Goal: Task Accomplishment & Management: Manage account settings

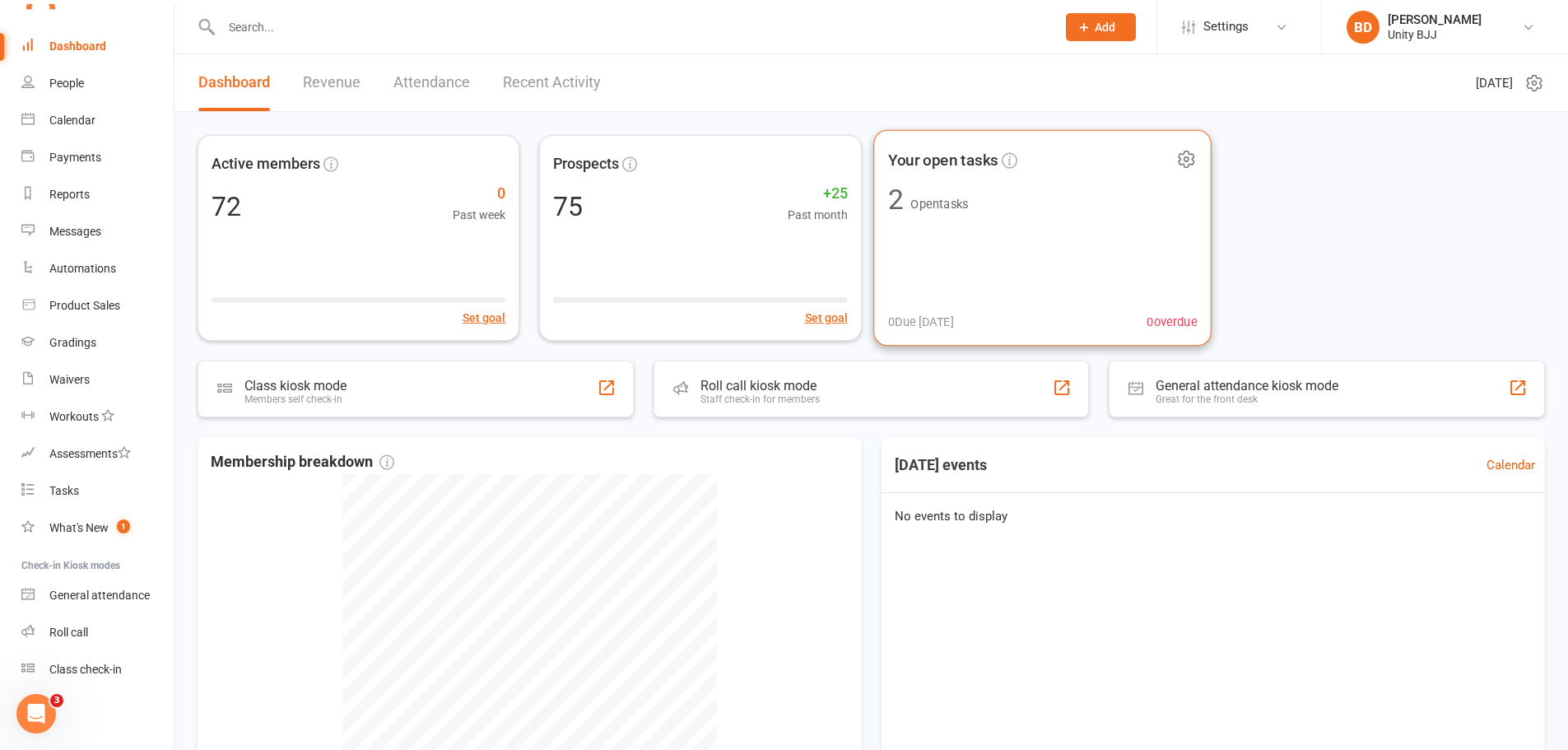
click at [1094, 160] on span "Your open tasks" at bounding box center [1029, 159] width 285 height 25
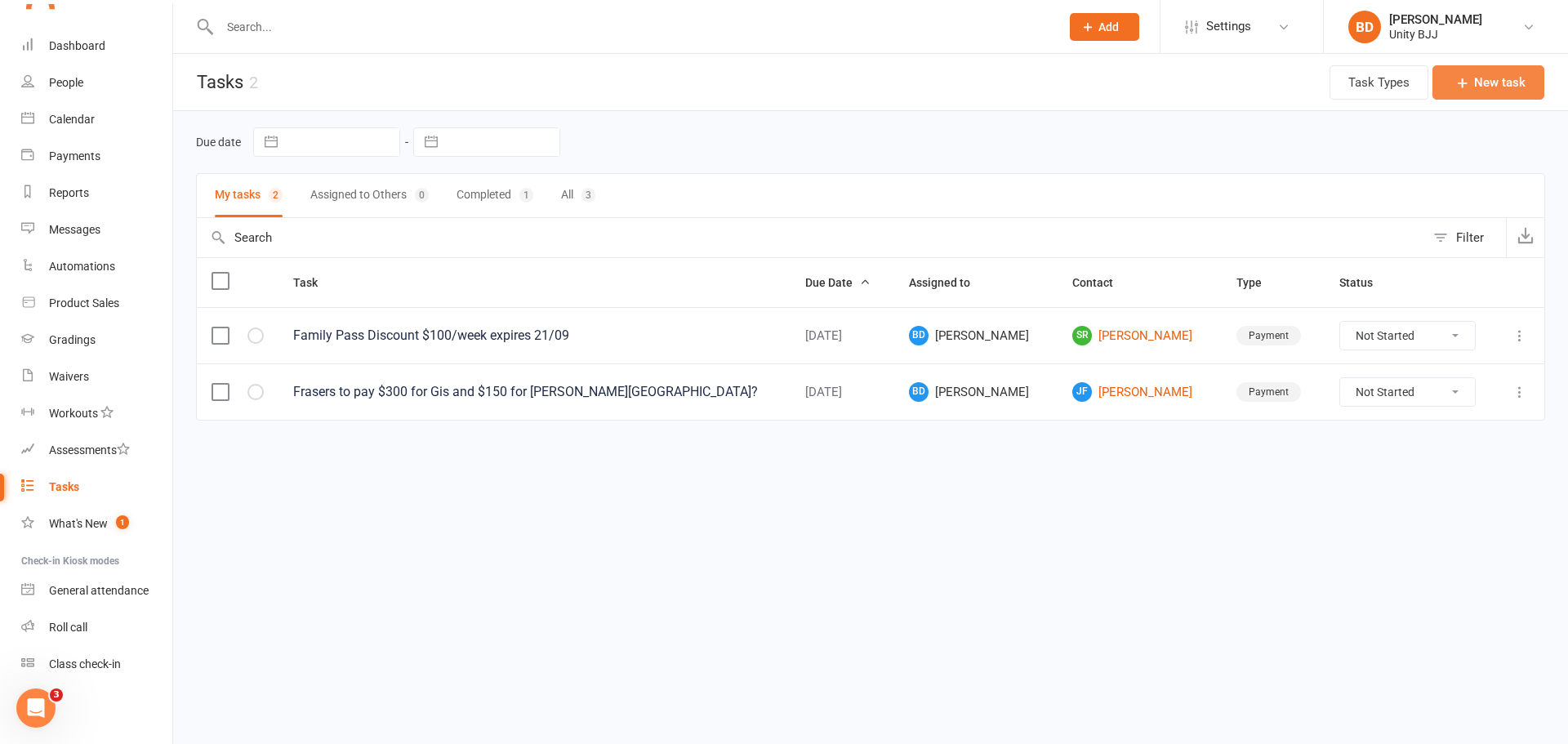
click at [1505, 80] on button "New task" at bounding box center [1489, 83] width 112 height 35
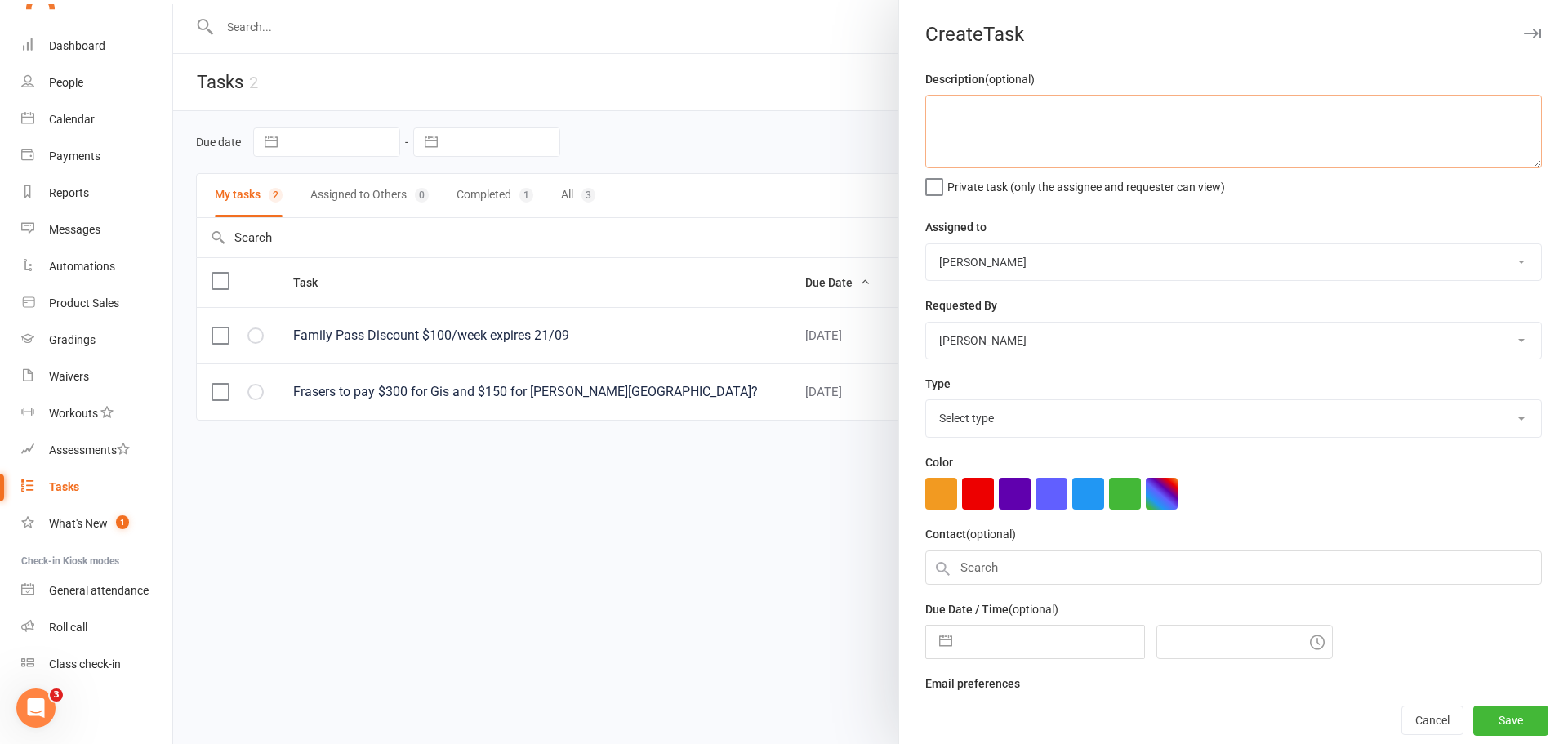
click at [984, 124] on textarea at bounding box center [1234, 131] width 617 height 73
type textarea "[PERSON_NAME] needs to buy new 10 class pass"
click at [1074, 270] on select "[PERSON_NAME] [PERSON_NAME]" at bounding box center [1234, 262] width 615 height 36
click at [926, 245] on select "[PERSON_NAME] [PERSON_NAME]" at bounding box center [1234, 262] width 615 height 36
click at [1061, 274] on select "[PERSON_NAME] [PERSON_NAME]" at bounding box center [1234, 262] width 615 height 36
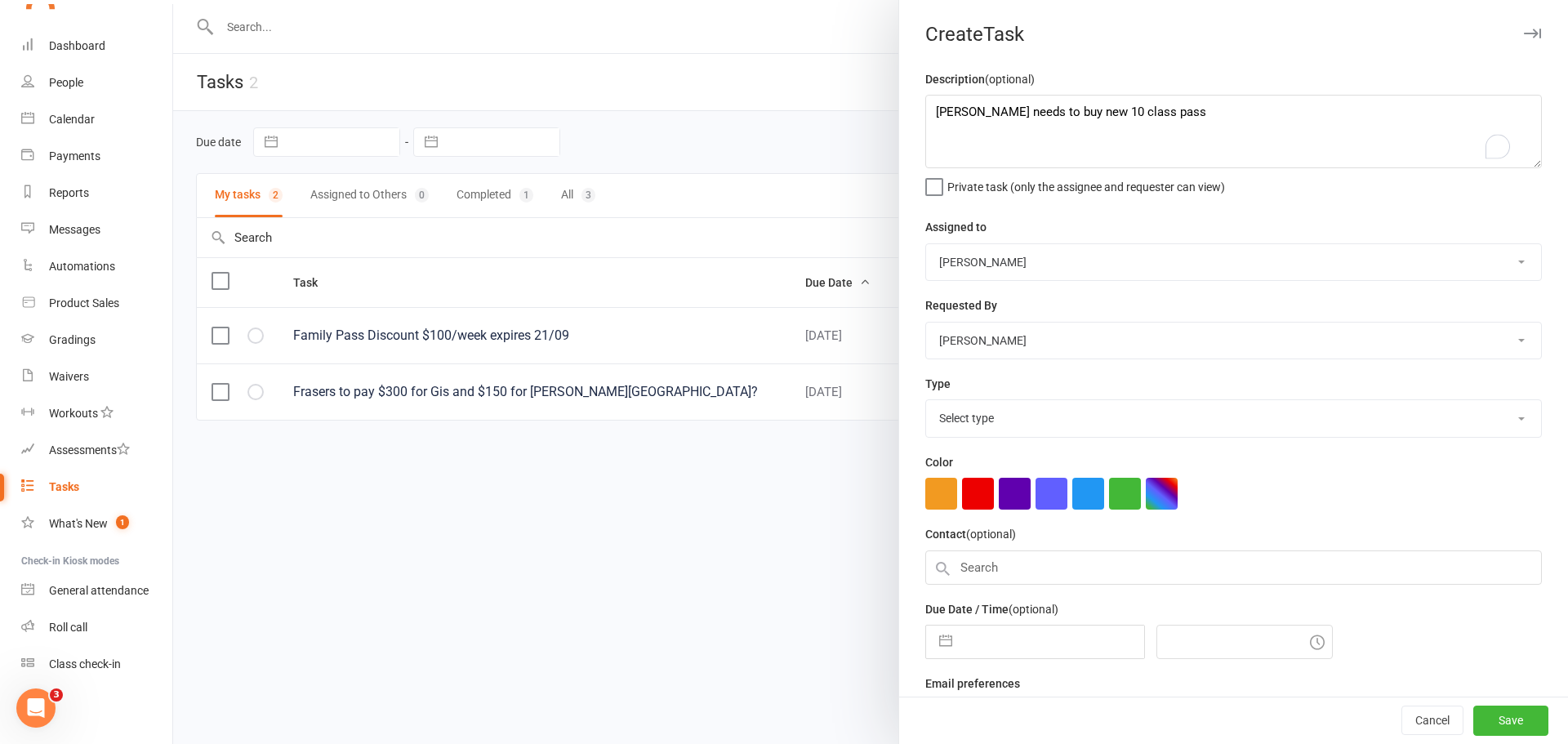
select select "52555"
click at [926, 245] on select "[PERSON_NAME] [PERSON_NAME]" at bounding box center [1234, 262] width 615 height 36
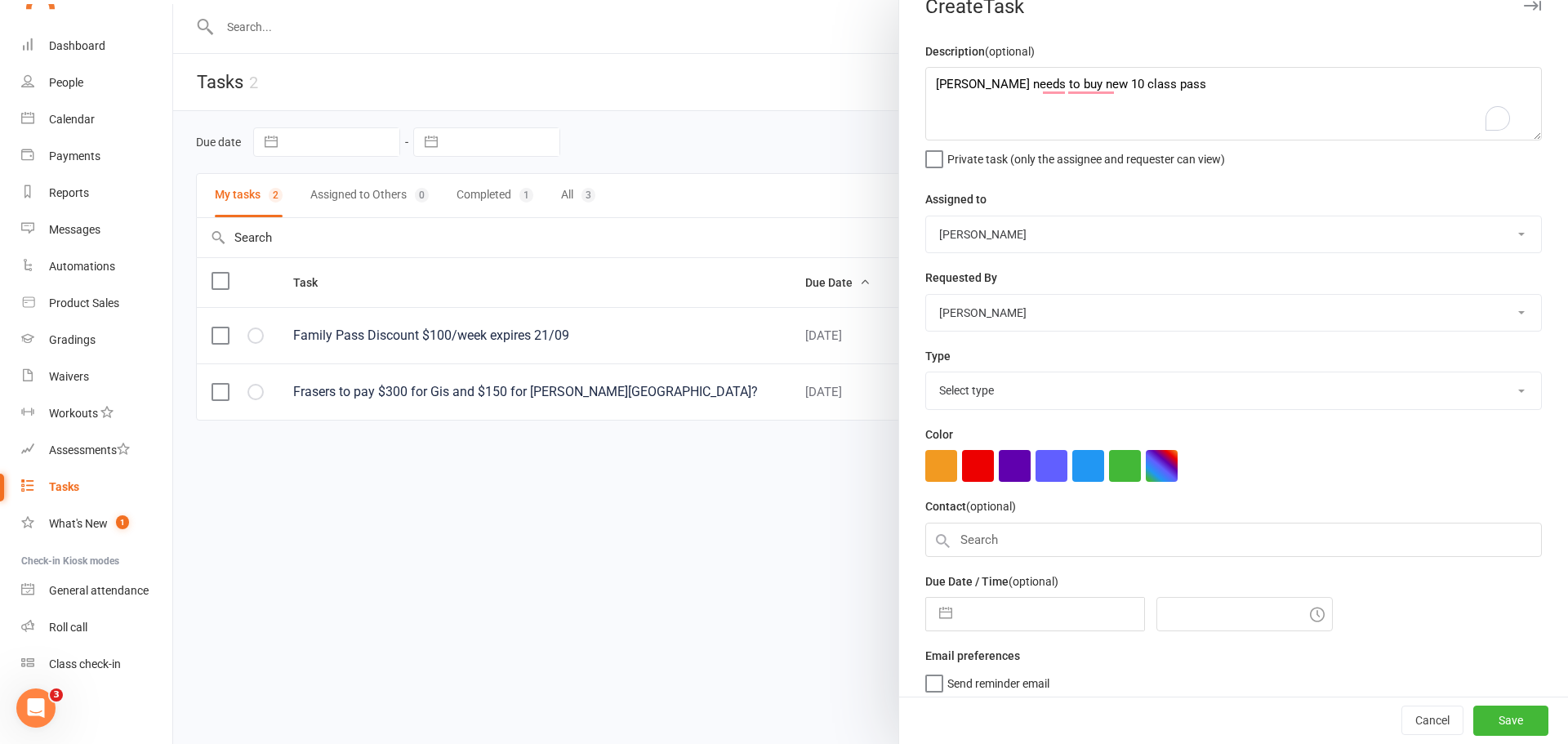
scroll to position [43, 0]
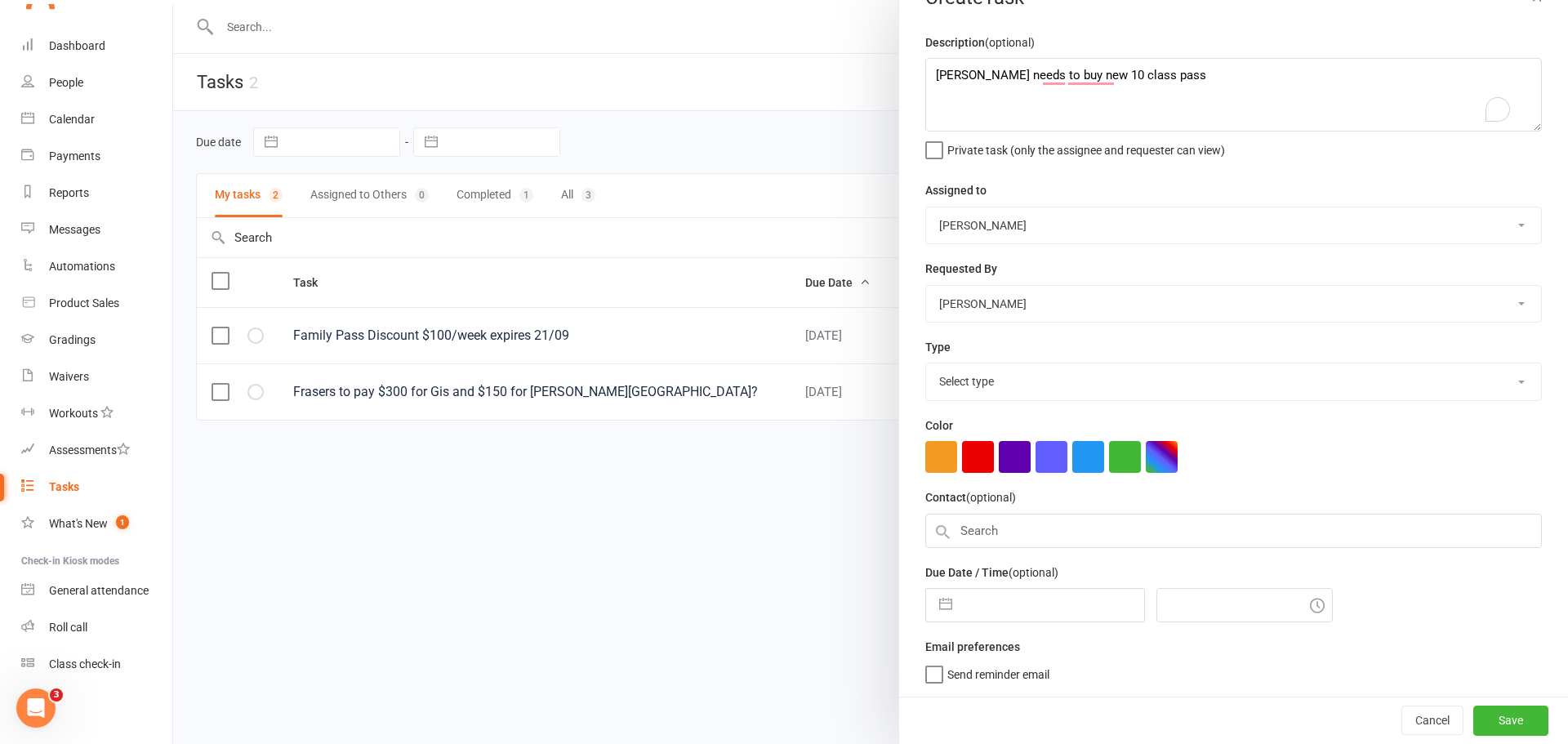
click at [1026, 373] on select "Select type E-mail Meeting Payment Phone call Add new task type" at bounding box center [1234, 381] width 615 height 36
click at [1026, 374] on select "Select type E-mail Meeting Payment Phone call Add new task type" at bounding box center [1234, 381] width 615 height 36
drag, startPoint x: 1022, startPoint y: 379, endPoint x: 1012, endPoint y: 395, distance: 18.9
click at [1022, 380] on select "Select type E-mail Meeting Payment Phone call Add new task type" at bounding box center [1234, 381] width 615 height 36
select select "35133"
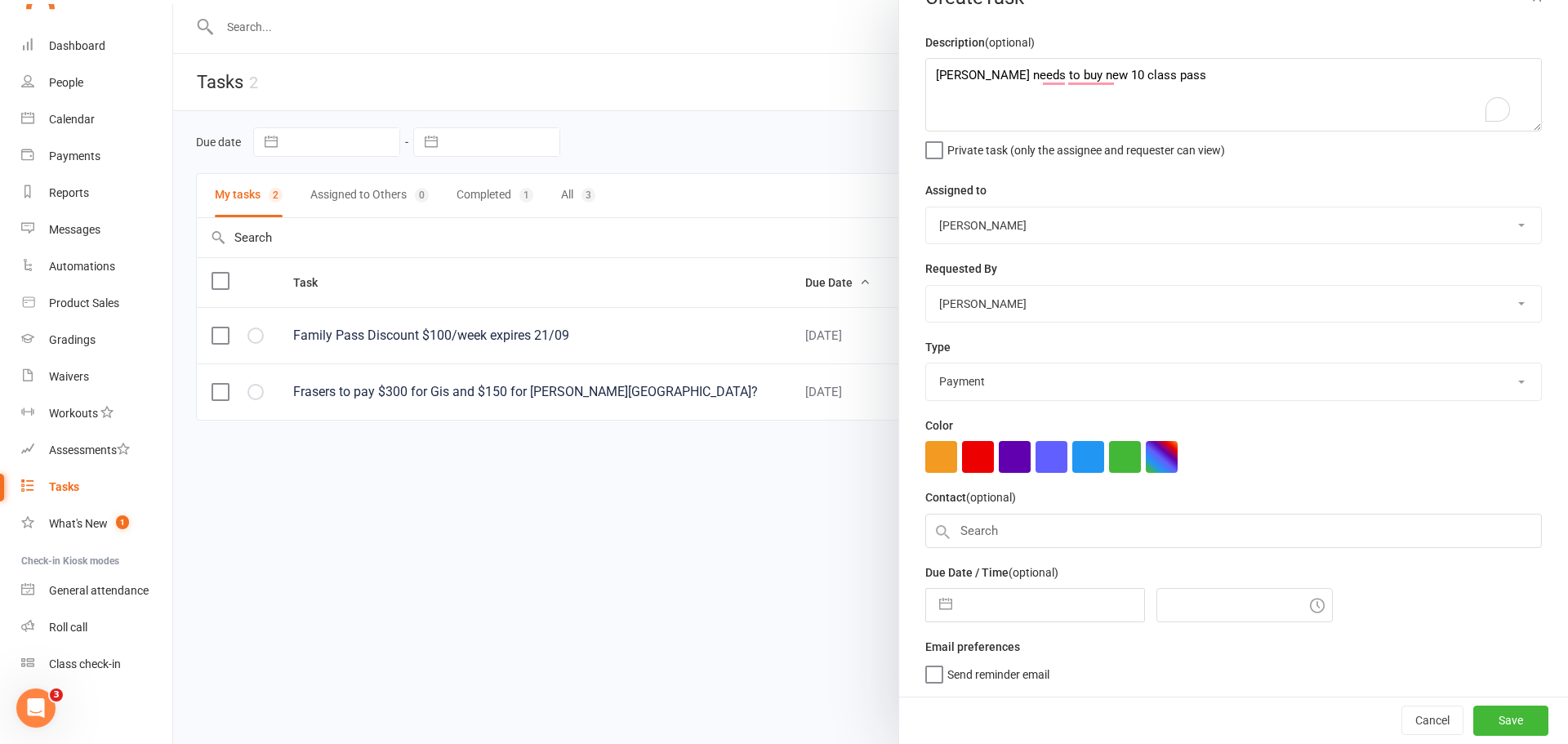
click at [926, 363] on select "Select type E-mail Meeting Payment Phone call Add new task type" at bounding box center [1234, 381] width 615 height 36
click at [1046, 596] on input "text" at bounding box center [1052, 605] width 184 height 33
select select "7"
select select "2025"
select select "8"
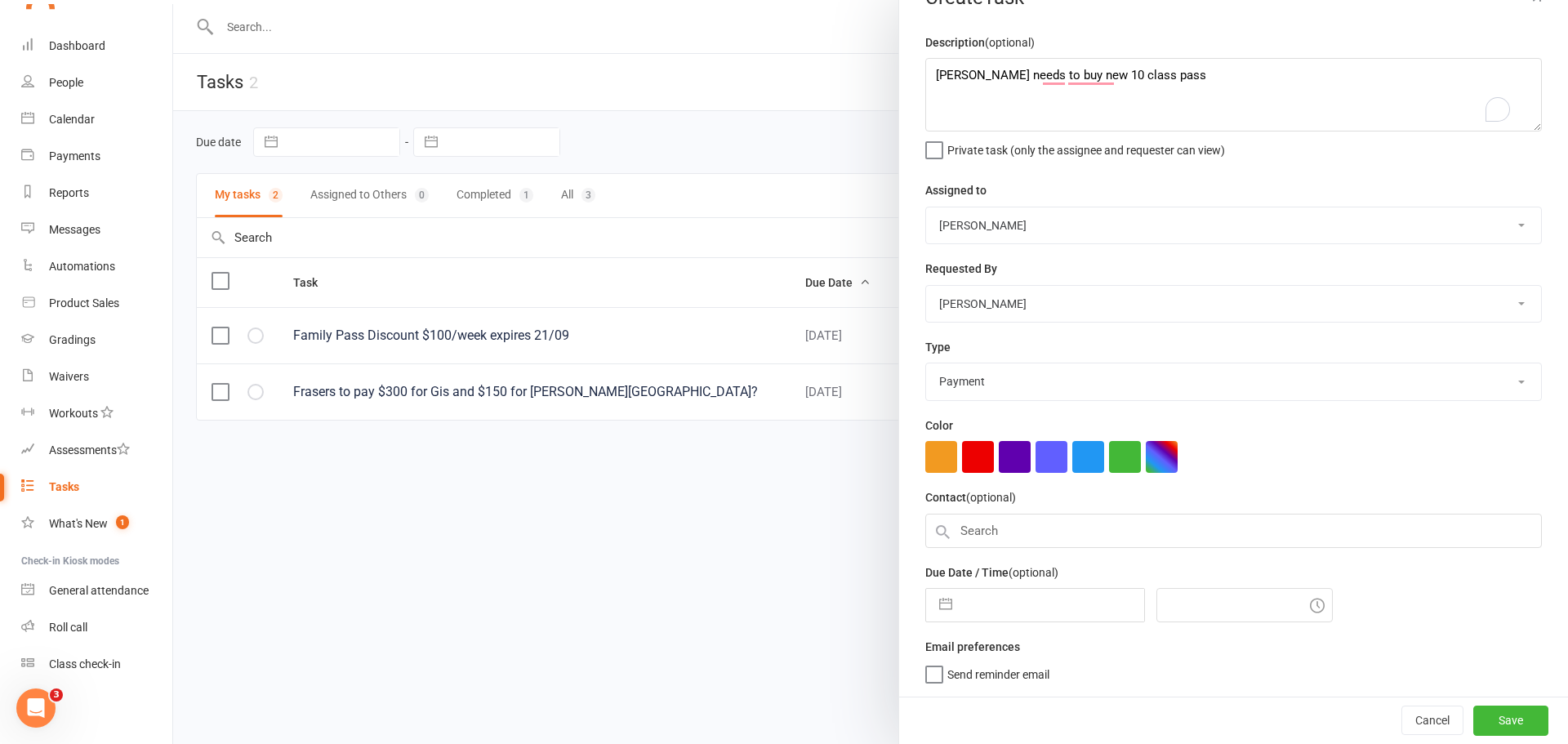
select select "2025"
select select "9"
select select "2025"
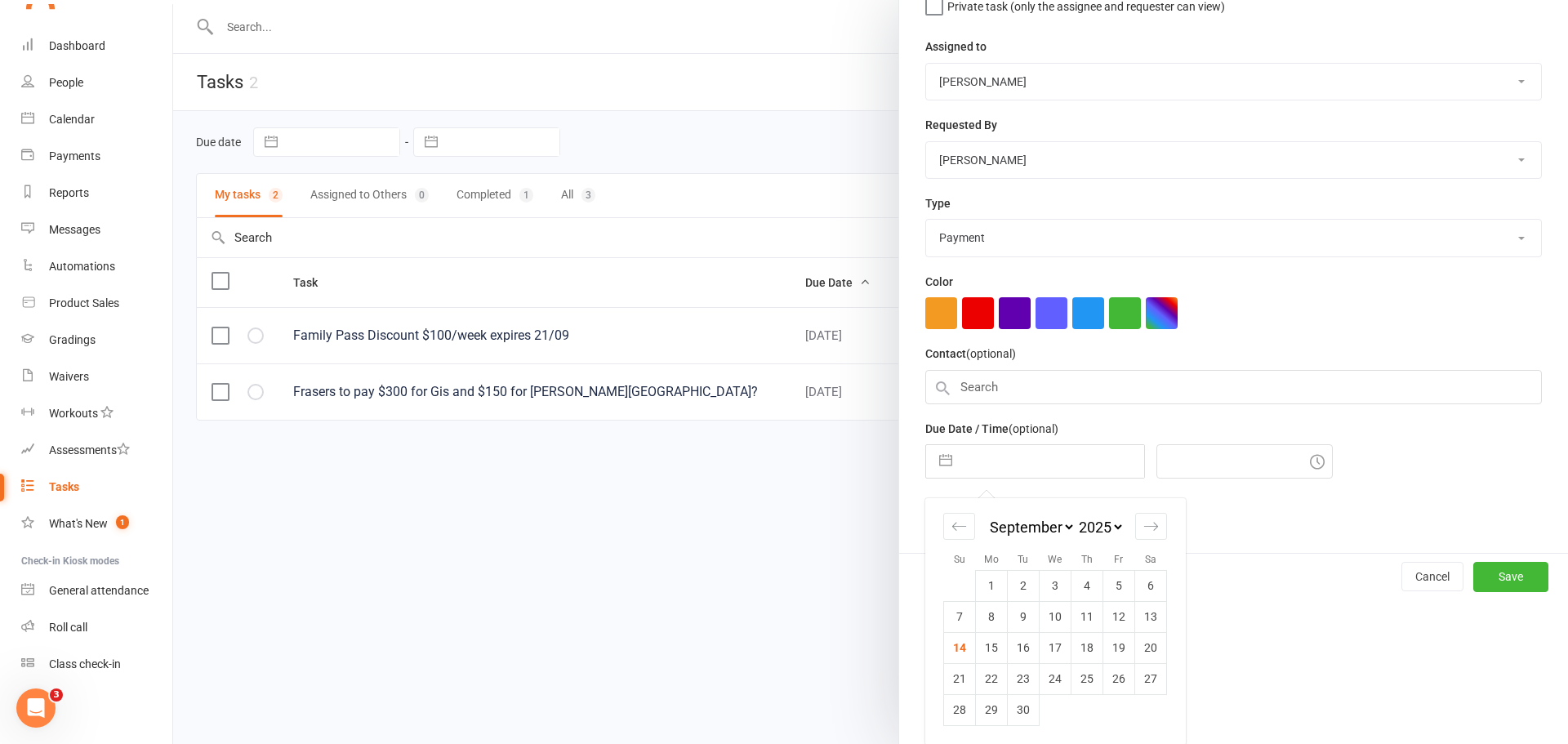
scroll to position [187, 0]
click at [993, 648] on td "15" at bounding box center [992, 646] width 32 height 31
type input "[DATE]"
type input "7:00pm"
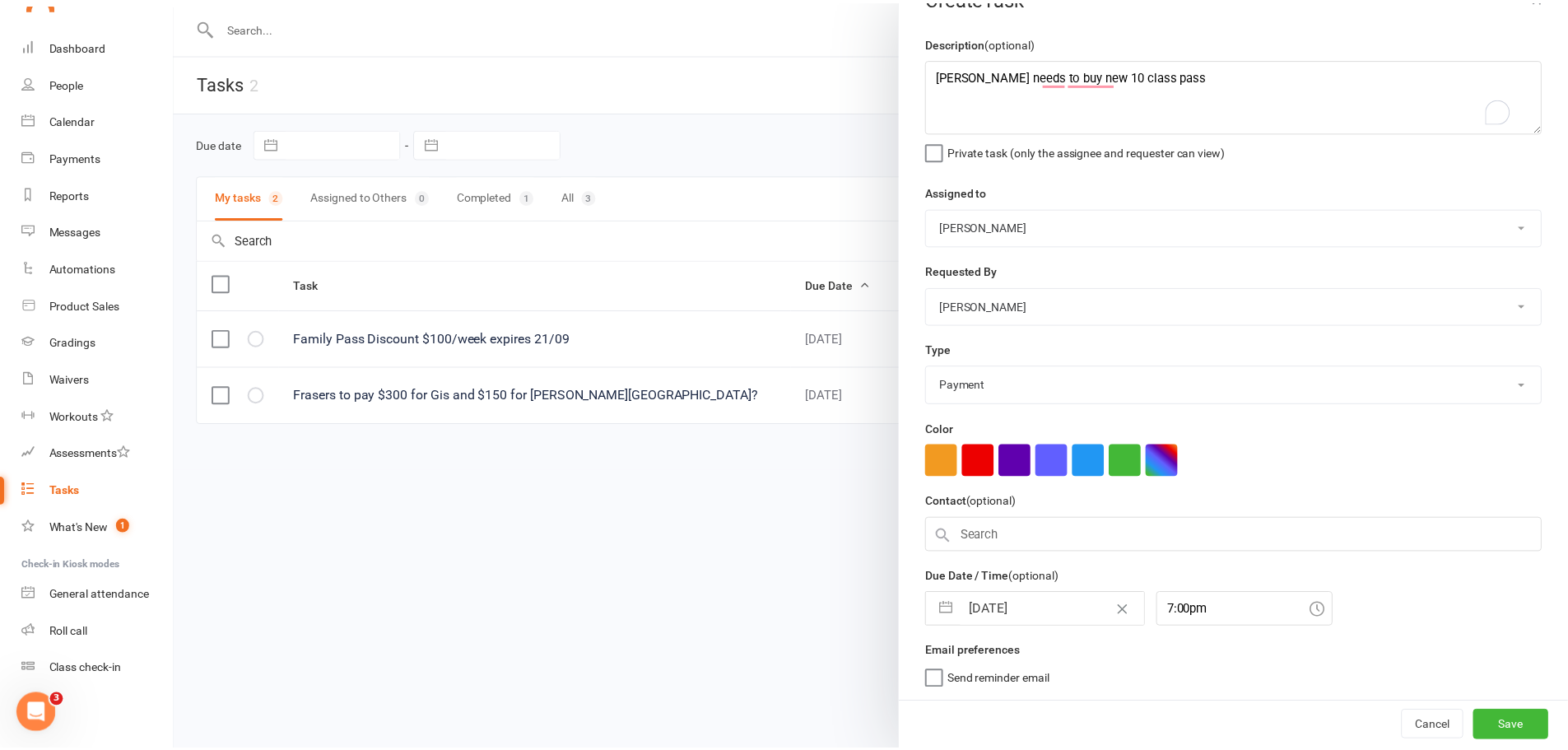
scroll to position [43, 0]
click at [936, 674] on label "Send reminder email" at bounding box center [995, 675] width 125 height 16
click at [936, 668] on input "Send reminder email" at bounding box center [995, 668] width 125 height 0
click at [979, 463] on button "button" at bounding box center [985, 460] width 32 height 32
click at [1500, 722] on button "Save" at bounding box center [1522, 725] width 76 height 30
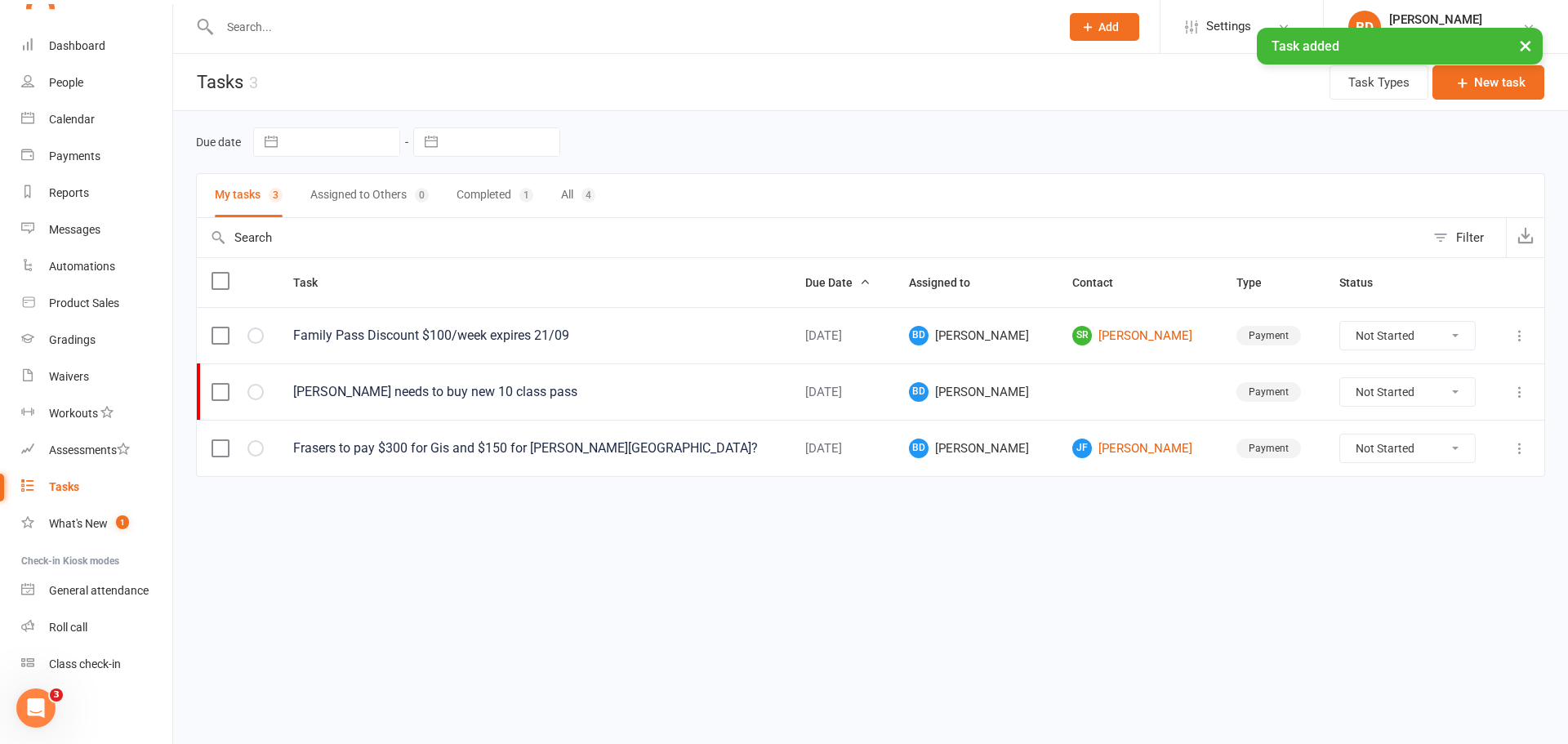
click at [1519, 395] on icon at bounding box center [1520, 391] width 16 height 16
click at [1402, 458] on link "Edit" at bounding box center [1448, 455] width 162 height 33
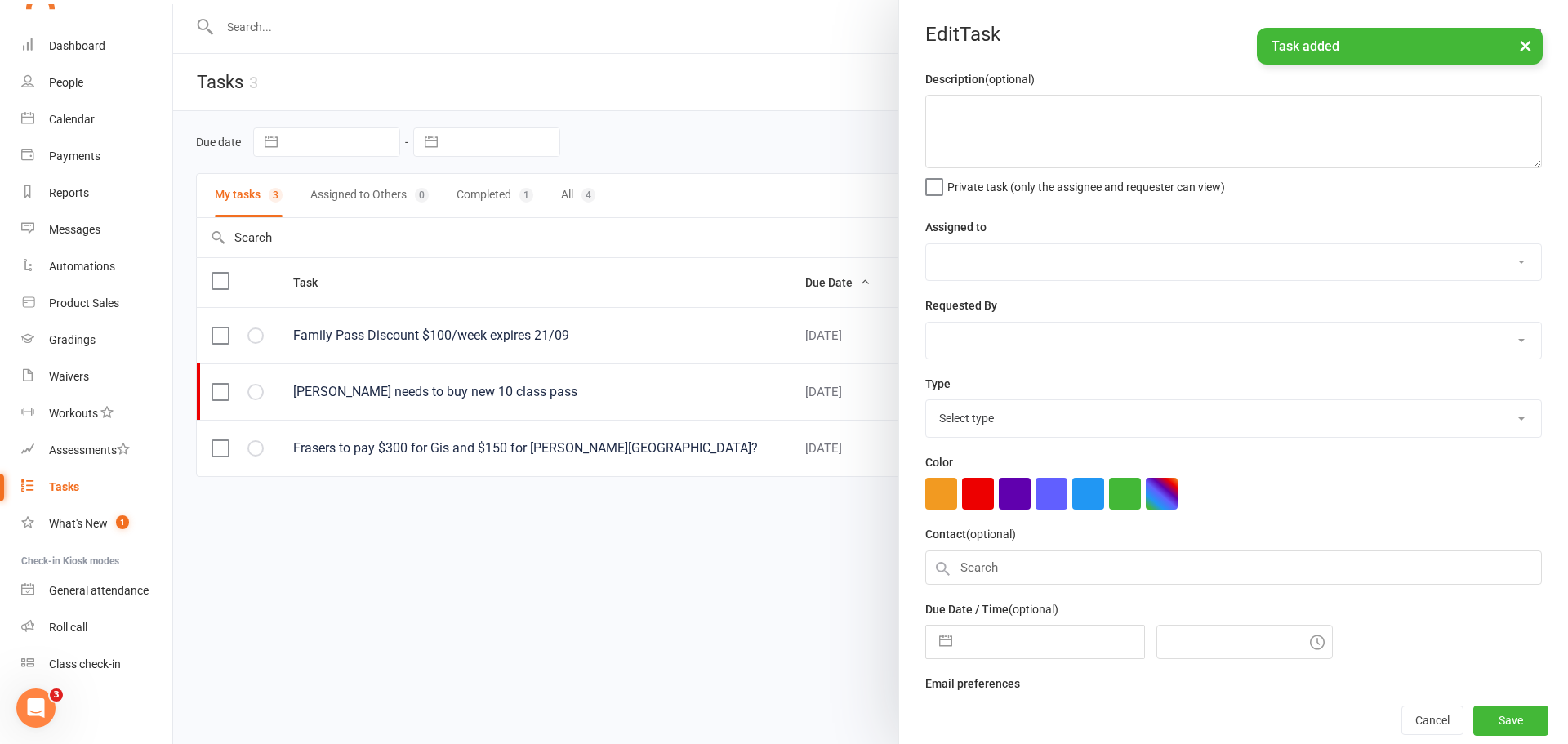
type textarea "[PERSON_NAME] needs to buy new 10 class pass"
select select "52555"
type input "[DATE]"
type input "7:00pm"
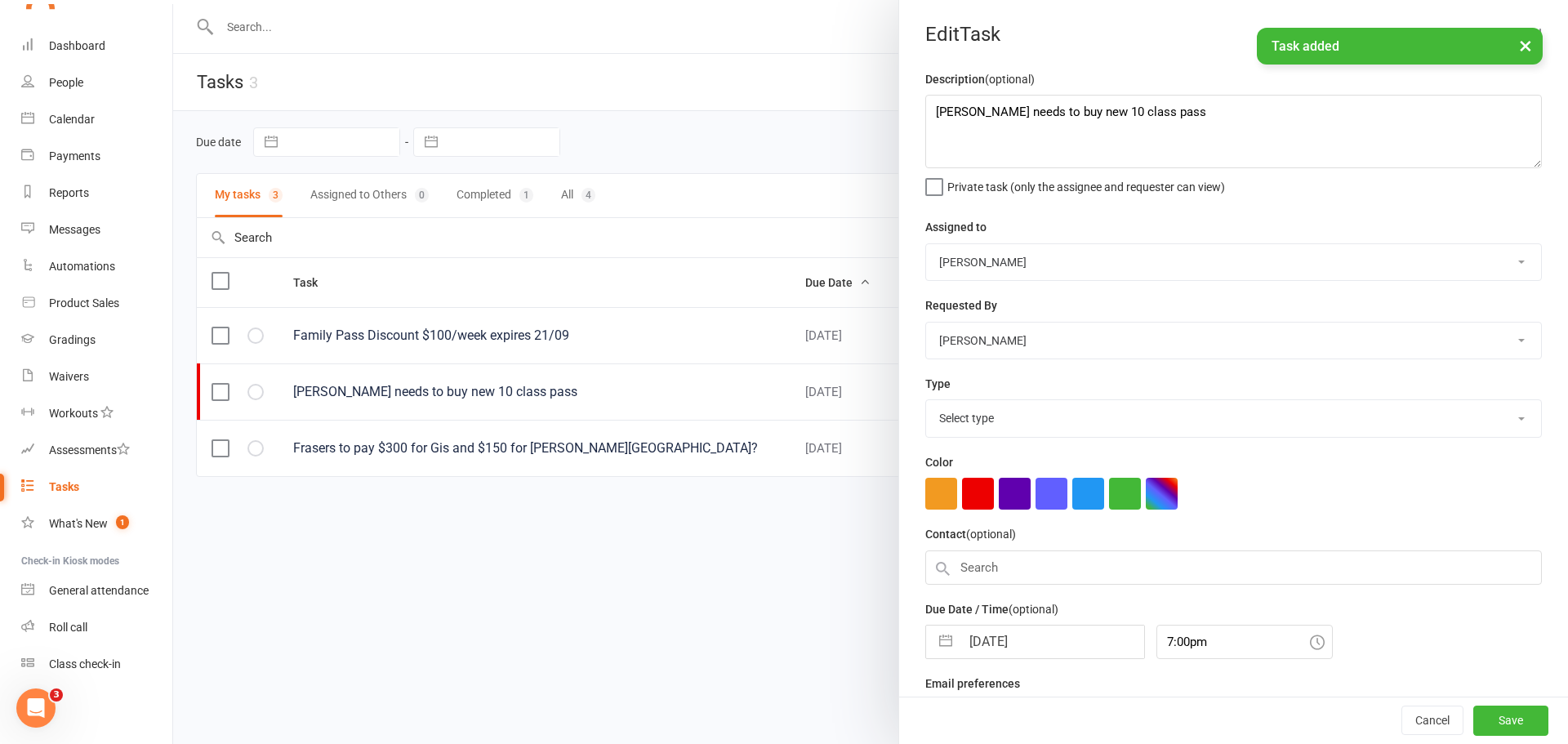
select select "35133"
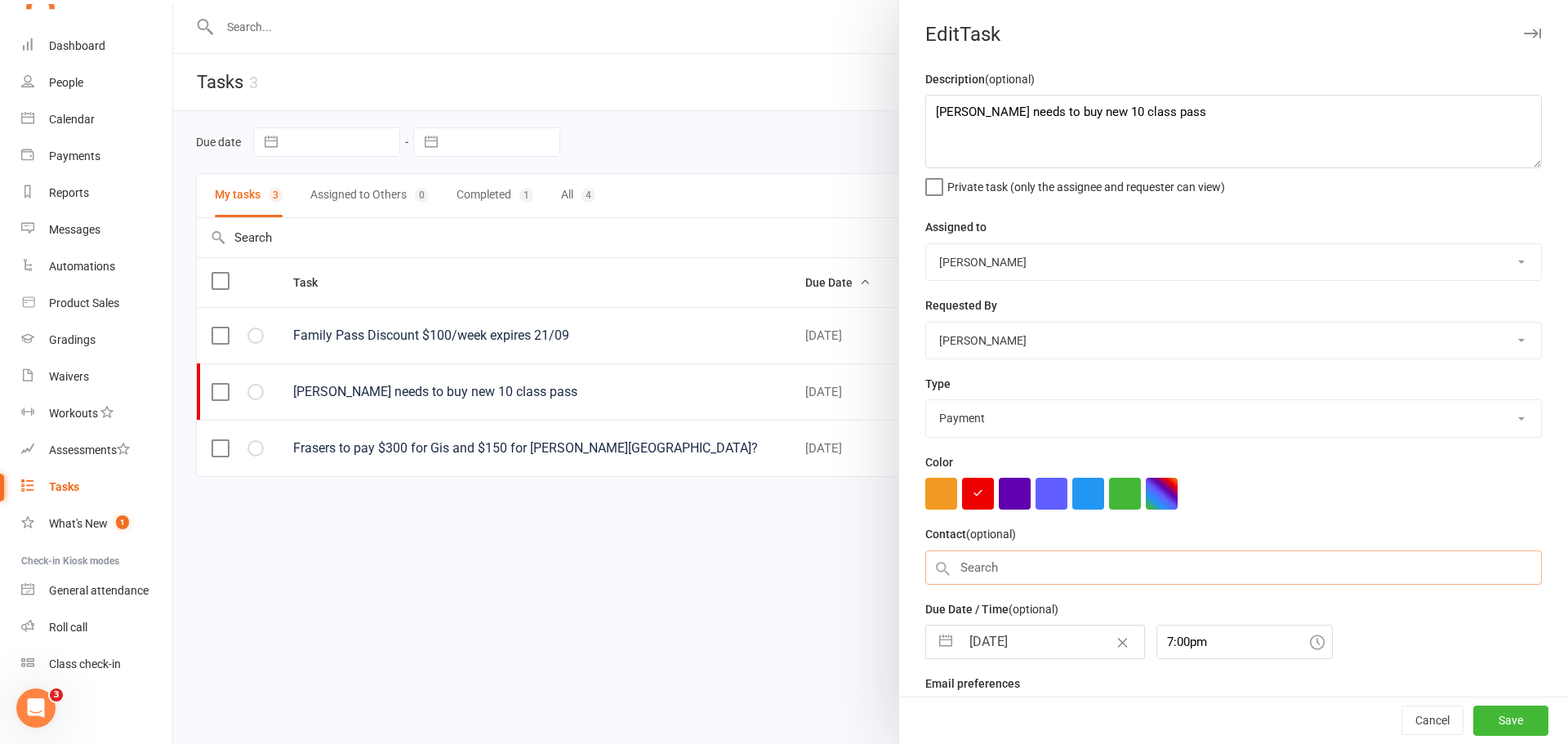
click at [980, 567] on input "text" at bounding box center [1234, 567] width 617 height 35
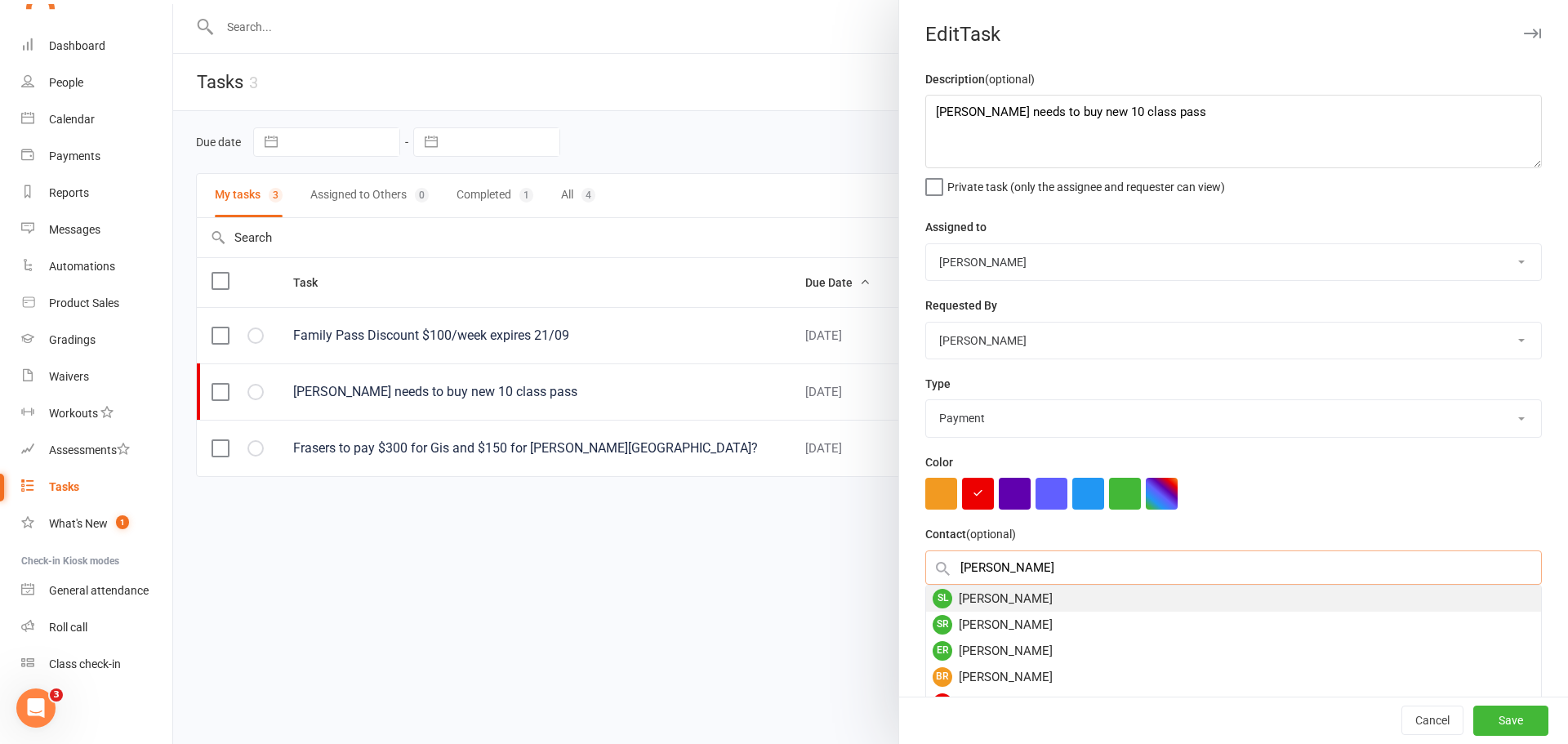
type input "[PERSON_NAME]"
click at [1003, 608] on div "SL [PERSON_NAME]" at bounding box center [1234, 598] width 615 height 26
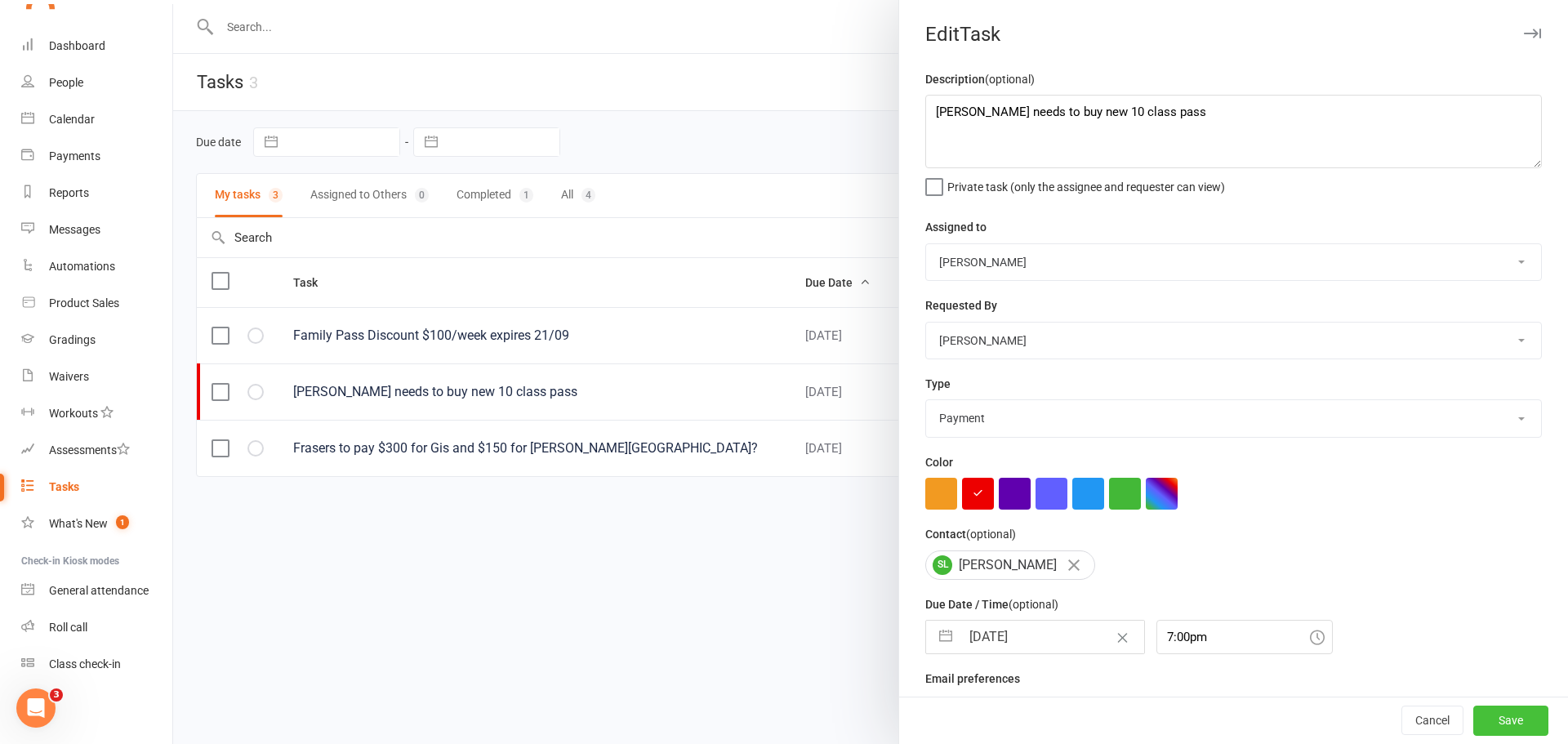
click at [1498, 724] on button "Save" at bounding box center [1511, 720] width 75 height 29
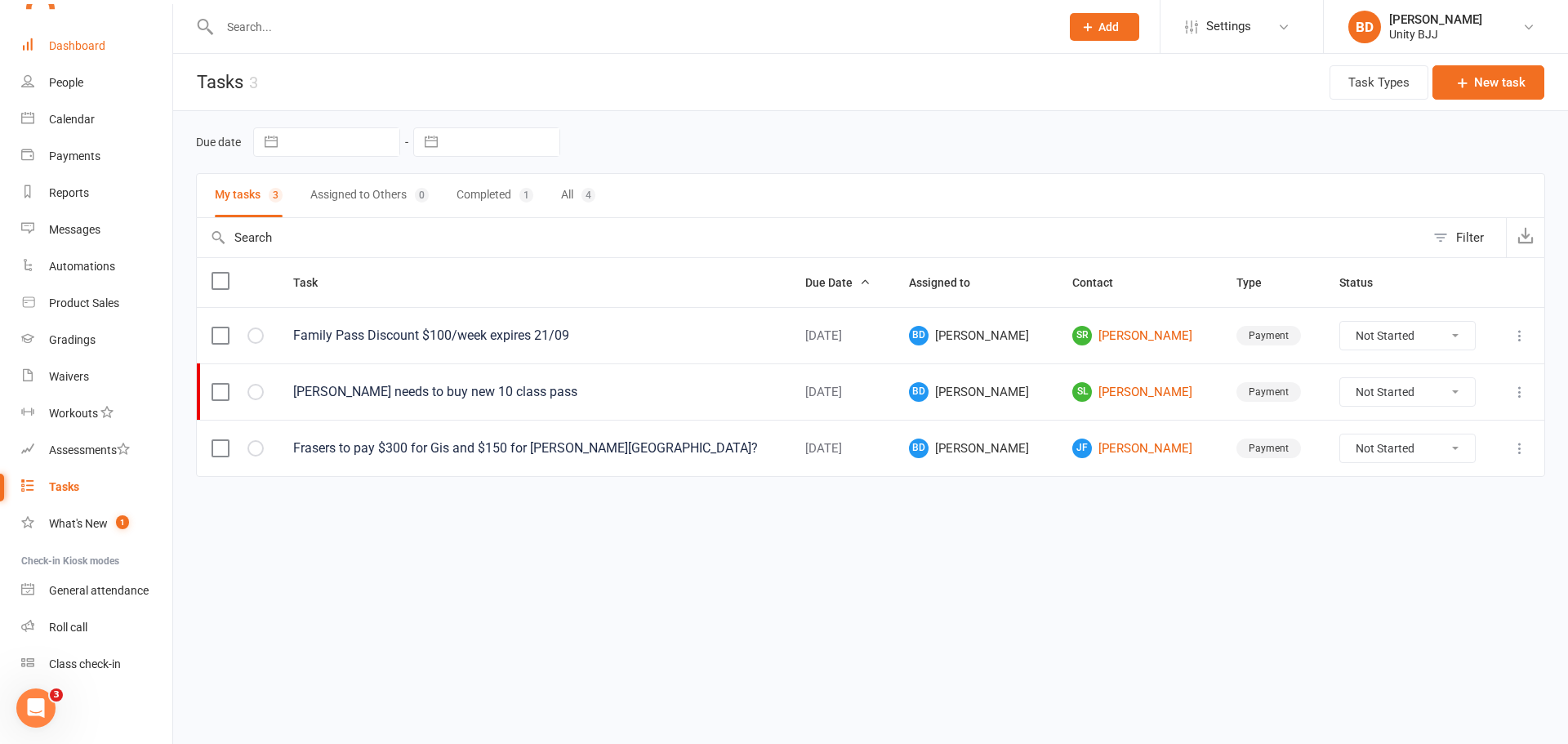
click at [74, 46] on div "Dashboard" at bounding box center [77, 46] width 56 height 13
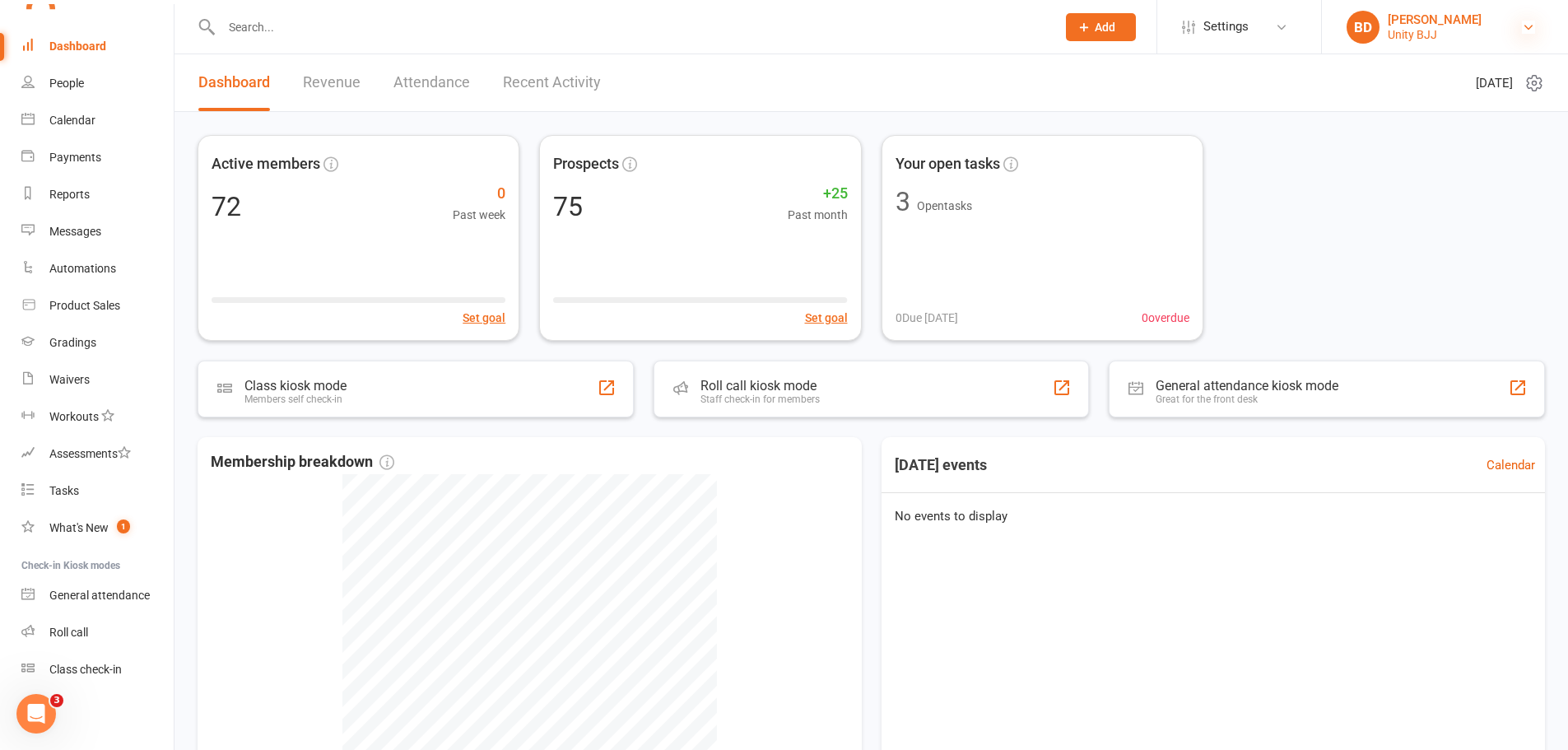
click at [1534, 23] on icon at bounding box center [1529, 27] width 14 height 14
